Goal: Information Seeking & Learning: Learn about a topic

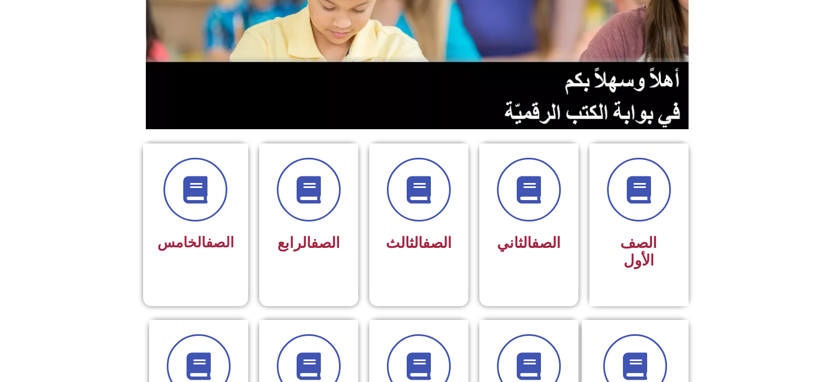
scroll to position [275, 0]
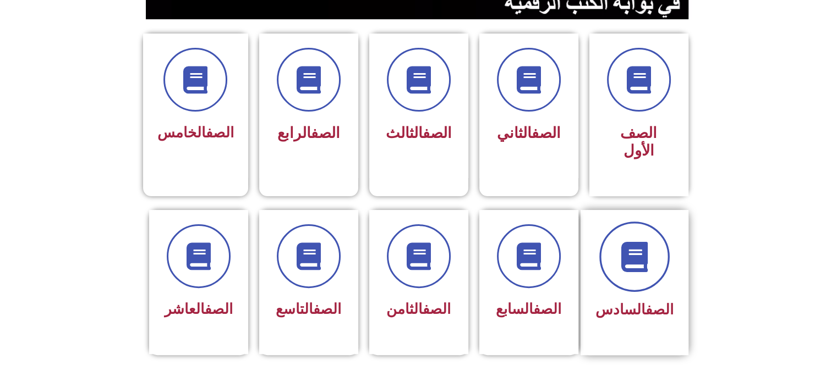
click at [636, 246] on icon at bounding box center [634, 256] width 30 height 30
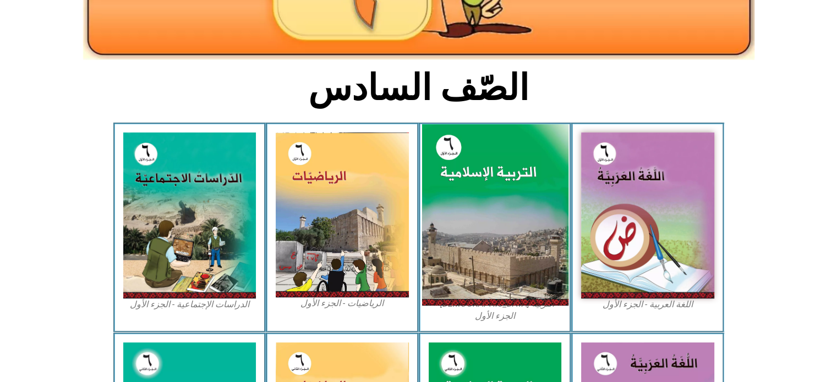
scroll to position [275, 0]
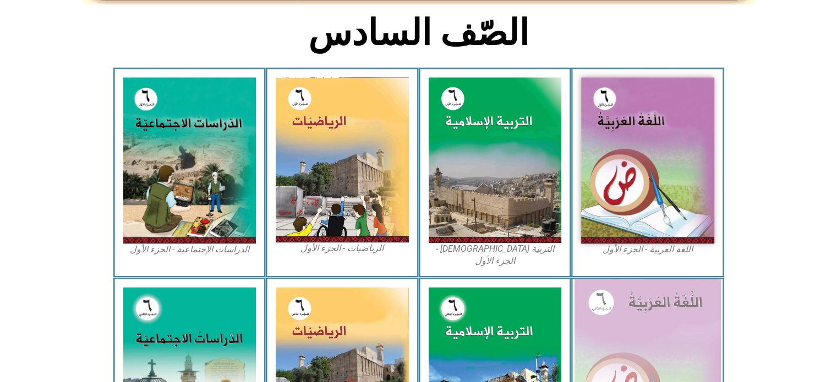
click at [619, 316] on img at bounding box center [647, 370] width 146 height 183
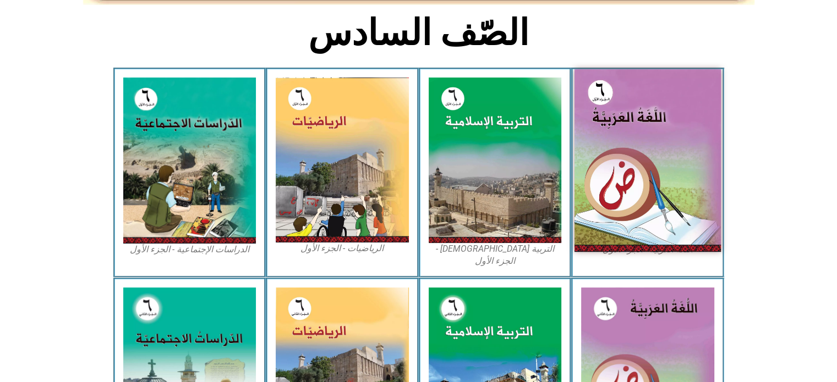
click at [659, 145] on img at bounding box center [647, 160] width 146 height 183
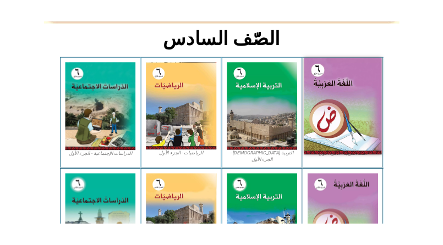
scroll to position [249, 0]
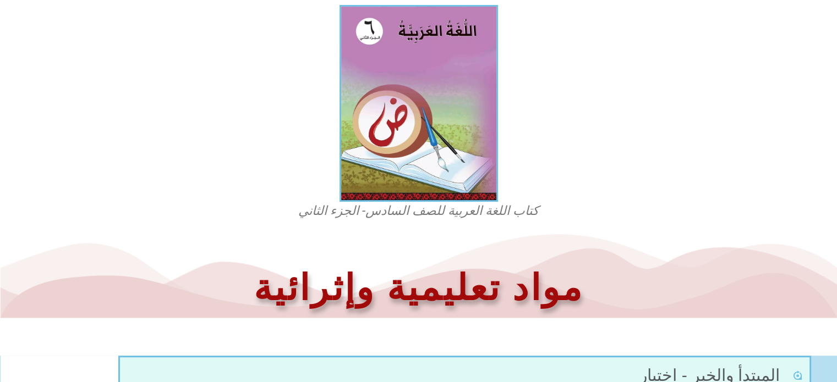
scroll to position [211, 0]
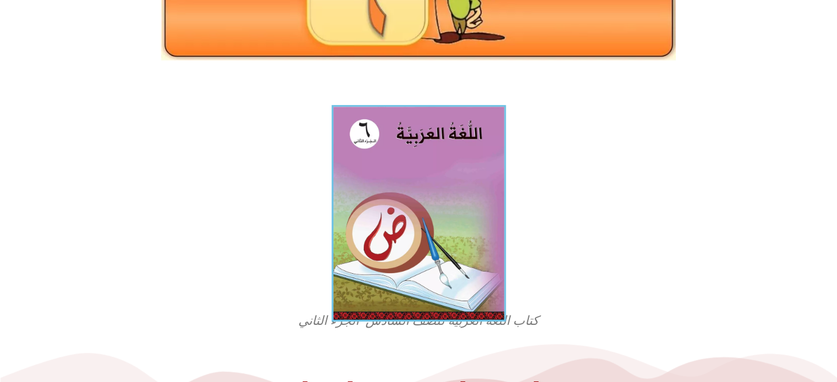
click at [405, 198] on img at bounding box center [418, 213] width 174 height 217
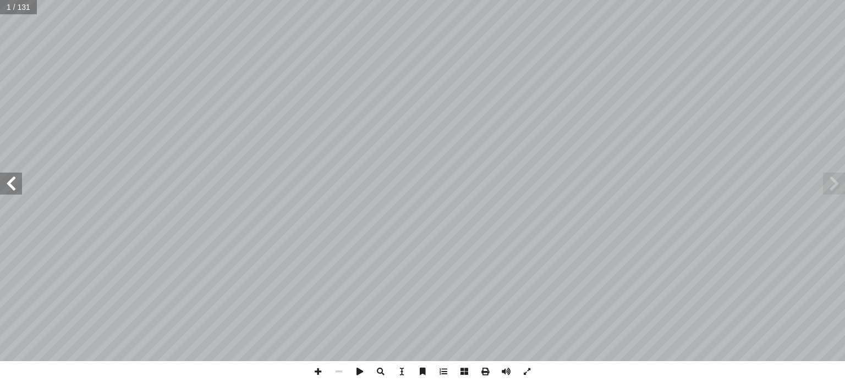
click at [10, 188] on span at bounding box center [11, 184] width 22 height 22
click at [10, 189] on span at bounding box center [11, 184] width 22 height 22
click at [840, 183] on span at bounding box center [834, 184] width 22 height 22
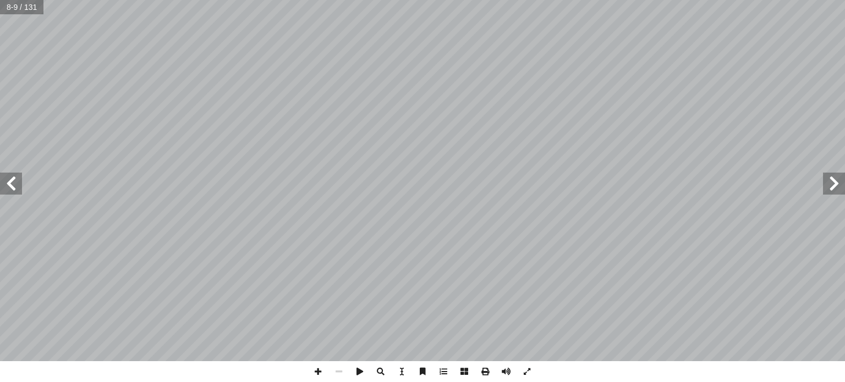
click at [840, 183] on span at bounding box center [834, 184] width 22 height 22
click at [318, 374] on span at bounding box center [317, 371] width 21 height 21
click at [13, 5] on input "text" at bounding box center [21, 7] width 43 height 14
type input "**"
click at [15, 179] on span at bounding box center [11, 184] width 22 height 22
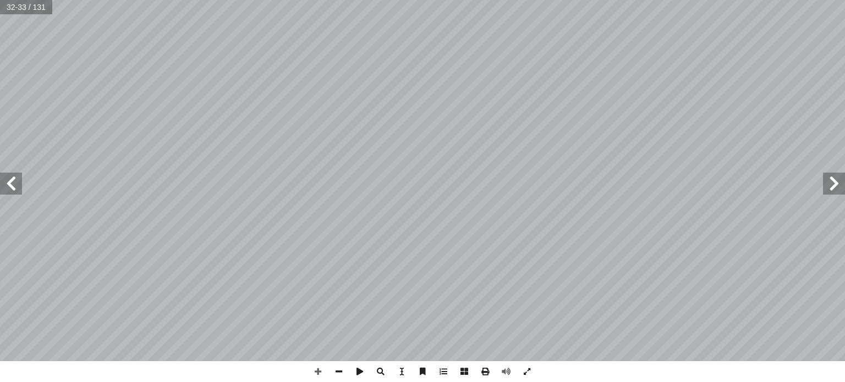
click at [15, 179] on span at bounding box center [11, 184] width 22 height 22
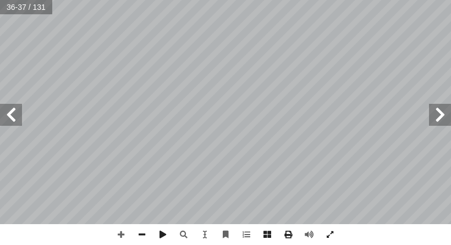
click at [271, 179] on div "نا. ْ ب ِ ي ْ م ُ ه ْ ت َ ب َ ج ْ ن أ ا َ ذين ّ ال َ رين ِّ ك َ ف ُ والم ِ ة َ …" at bounding box center [225, 112] width 451 height 224
drag, startPoint x: 432, startPoint y: 111, endPoint x: 255, endPoint y: -22, distance: 221.1
click at [255, 0] on html "الصفحة الرئيسية الصف الأول الصف الثاني الصف الثالث الصف الرابع الصف الخامس الصف…" at bounding box center [225, 37] width 451 height 74
click at [267, 236] on div "نا. ْ ب ِ ي ْ م ُ ه ْ ت َ ب َ ج ْ ن أ ا َ ذين ّ ال َ رين ِّ ك َ ف ُ والم ِ ة َ …" at bounding box center [225, 122] width 451 height 245
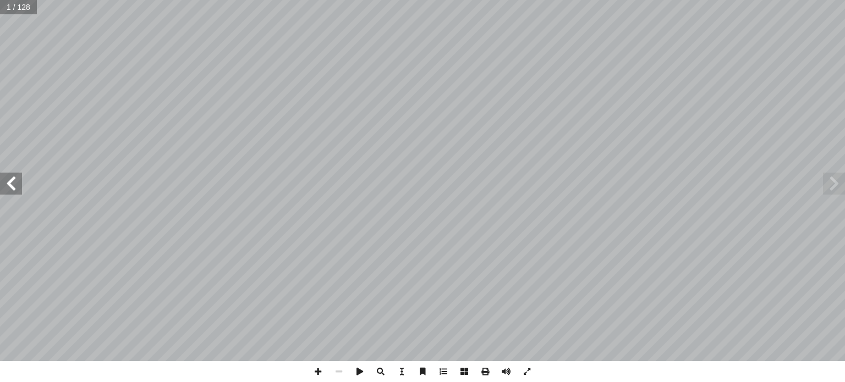
click at [14, 190] on span at bounding box center [11, 184] width 22 height 22
click at [319, 369] on span at bounding box center [317, 371] width 21 height 21
